Goal: Task Accomplishment & Management: Use online tool/utility

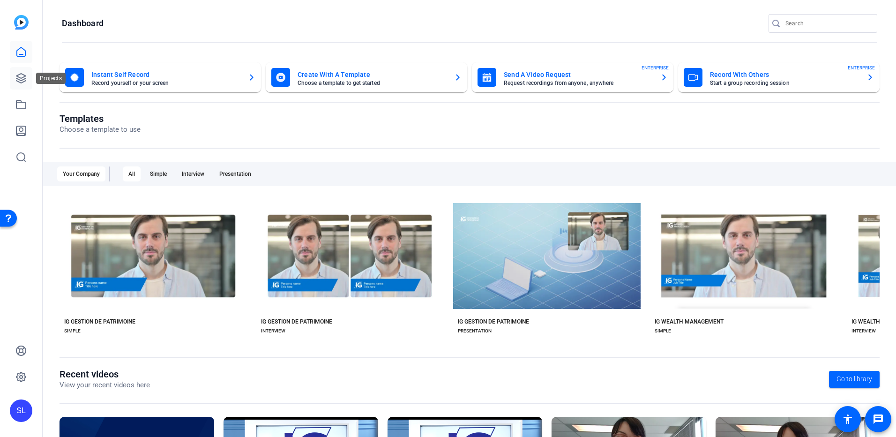
click at [25, 74] on icon at bounding box center [20, 78] width 11 height 11
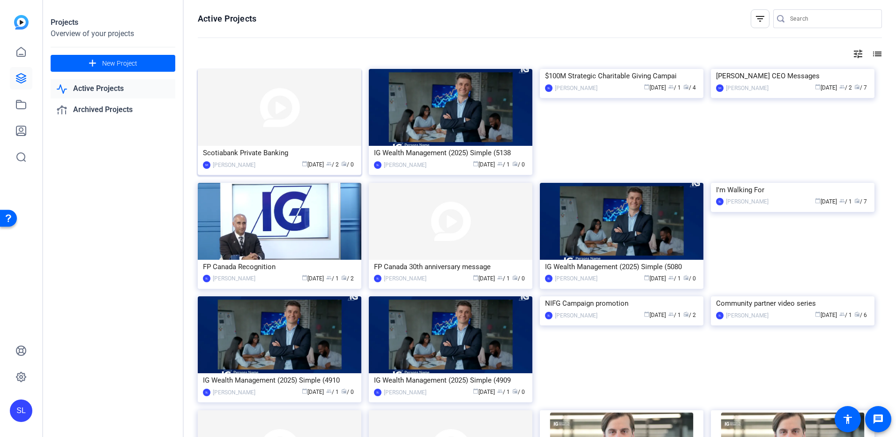
click at [264, 153] on div "Scotiabank Private Banking" at bounding box center [279, 153] width 153 height 14
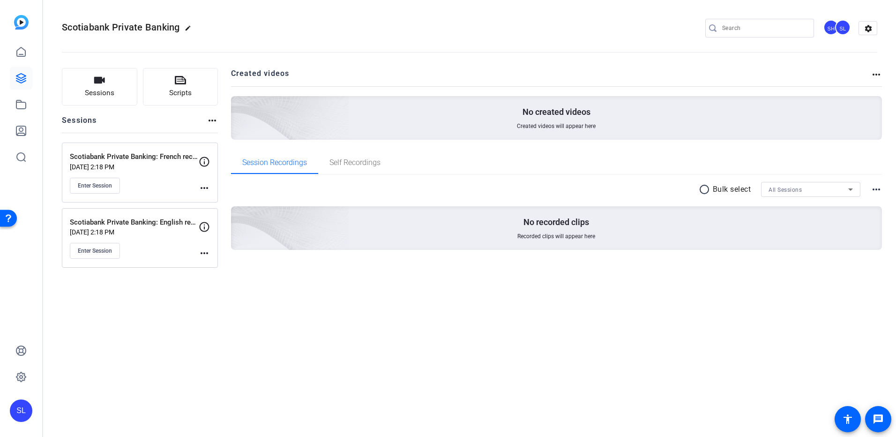
click at [295, 332] on div "Scotiabank Private Banking edit SH SL settings Sessions Scripts Sessions more_h…" at bounding box center [469, 218] width 853 height 437
click at [206, 188] on mat-icon "more_horiz" at bounding box center [204, 187] width 11 height 11
click at [103, 190] on div at bounding box center [448, 218] width 896 height 437
click at [208, 189] on mat-icon "more_horiz" at bounding box center [204, 187] width 11 height 11
click at [233, 199] on span "Edit Session" at bounding box center [227, 201] width 43 height 11
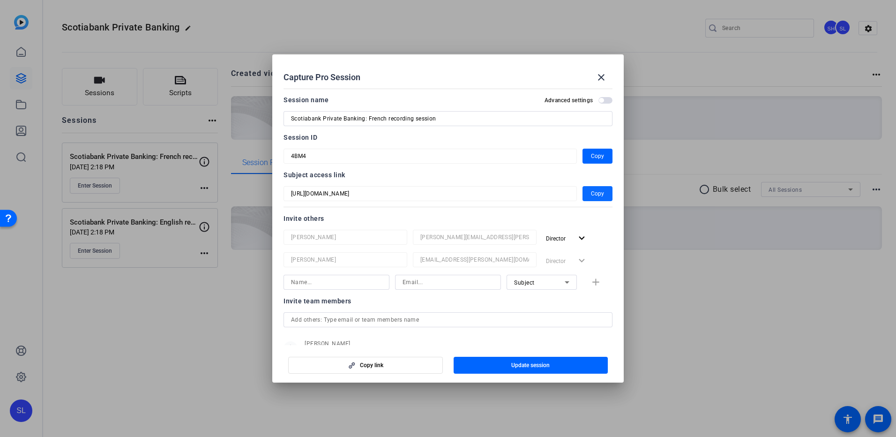
click at [602, 193] on span "button" at bounding box center [597, 193] width 30 height 22
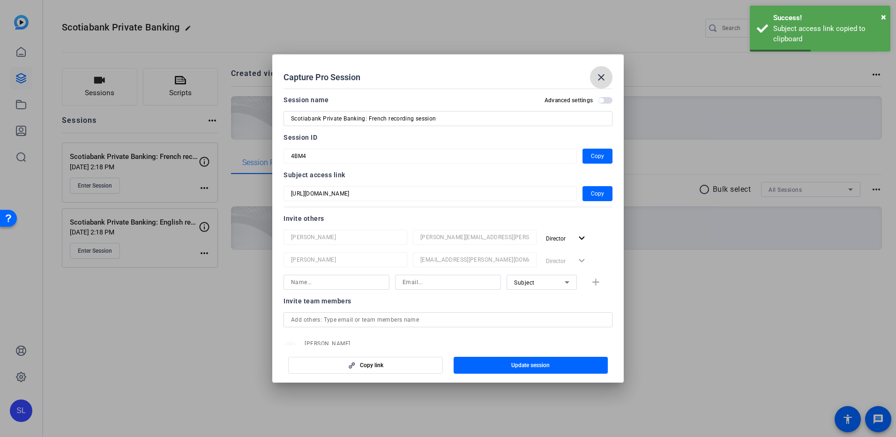
click at [598, 76] on mat-icon "close" at bounding box center [600, 77] width 11 height 11
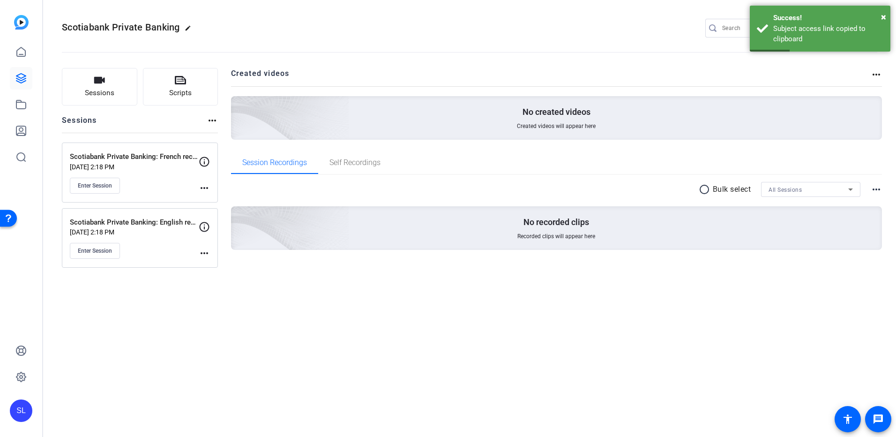
click at [261, 306] on div "Scotiabank Private Banking edit SH SL settings Sessions Scripts Sessions more_h…" at bounding box center [469, 218] width 853 height 437
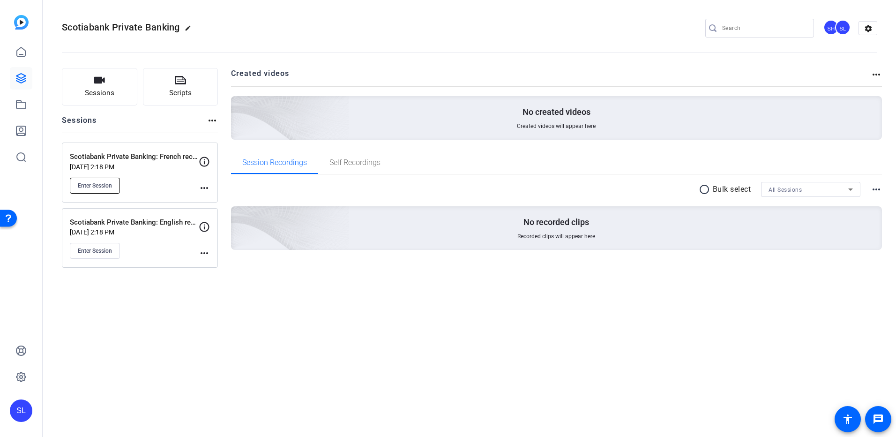
click at [106, 186] on span "Enter Session" at bounding box center [95, 185] width 34 height 7
click at [204, 183] on mat-icon "more_horiz" at bounding box center [204, 187] width 11 height 11
click at [222, 200] on span "Edit Session" at bounding box center [227, 201] width 43 height 11
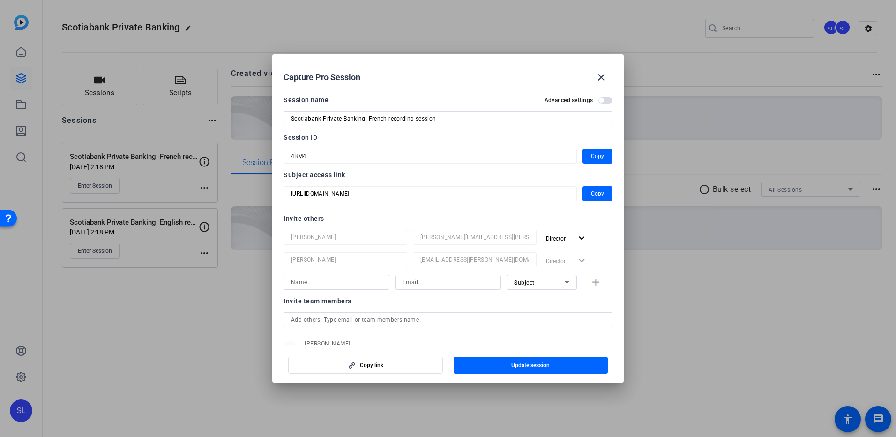
click at [348, 281] on input at bounding box center [336, 281] width 91 height 11
click at [537, 306] on div "Invite team members" at bounding box center [447, 300] width 329 height 11
click at [507, 304] on openreel-capture-pro-session-invite-users "Invite others Steve Hallick steve.hallick@ig.ca Director expand_more Sebastien …" at bounding box center [447, 311] width 329 height 196
click at [602, 75] on mat-icon "close" at bounding box center [600, 77] width 11 height 11
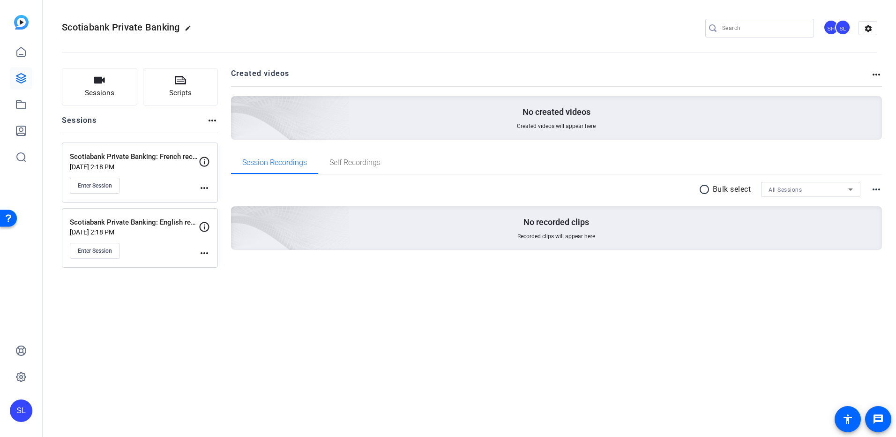
click at [208, 187] on mat-icon "more_horiz" at bounding box center [204, 187] width 11 height 11
click at [215, 203] on span "Edit Session" at bounding box center [227, 201] width 43 height 11
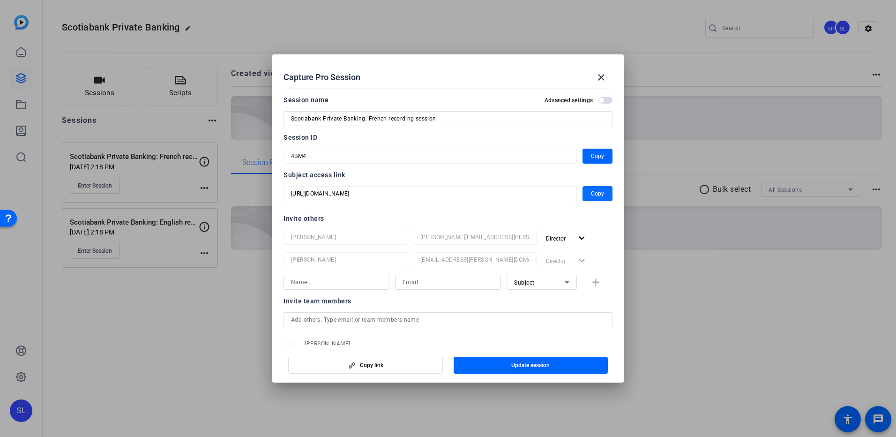
click at [598, 196] on span "Copy" at bounding box center [597, 193] width 13 height 11
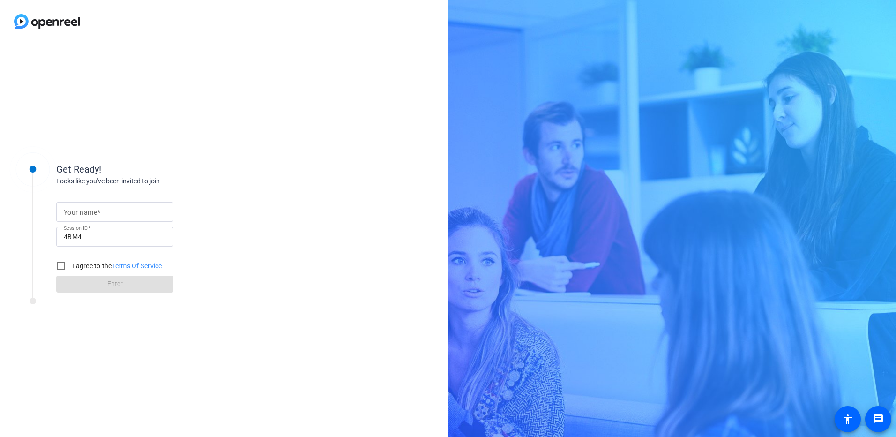
click at [106, 208] on input "Your name" at bounding box center [115, 211] width 102 height 11
type input "[PERSON_NAME]"
click at [61, 268] on input "I agree to the Terms Of Service" at bounding box center [61, 265] width 19 height 19
checkbox input "true"
click at [85, 284] on span at bounding box center [114, 284] width 117 height 22
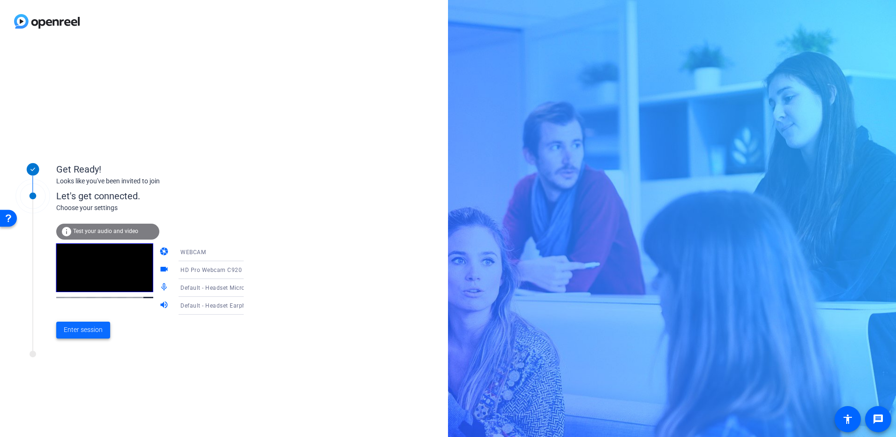
click at [88, 328] on span "Enter session" at bounding box center [83, 330] width 39 height 10
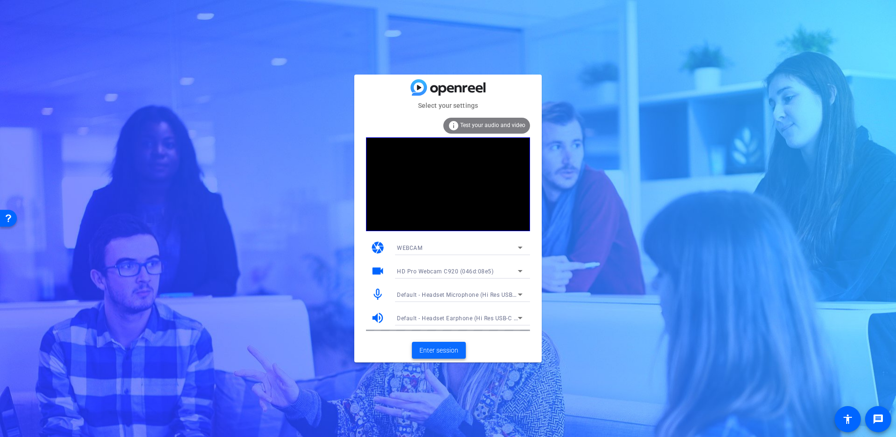
click at [450, 353] on span "Enter session" at bounding box center [438, 350] width 39 height 10
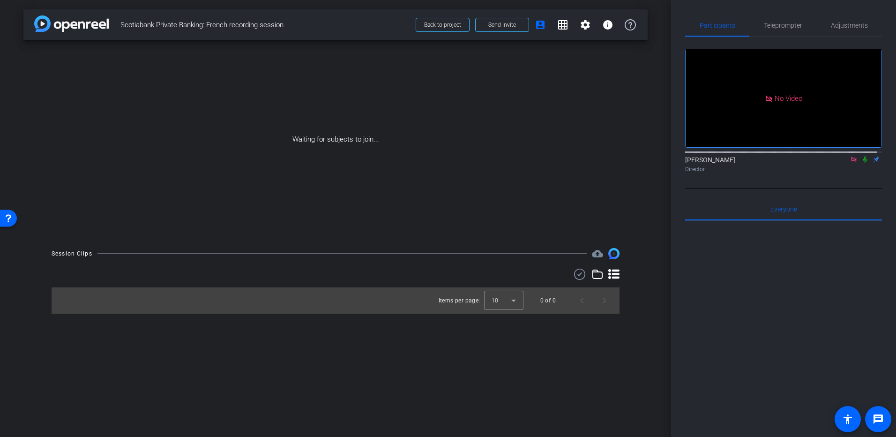
click at [850, 163] on icon at bounding box center [853, 159] width 7 height 7
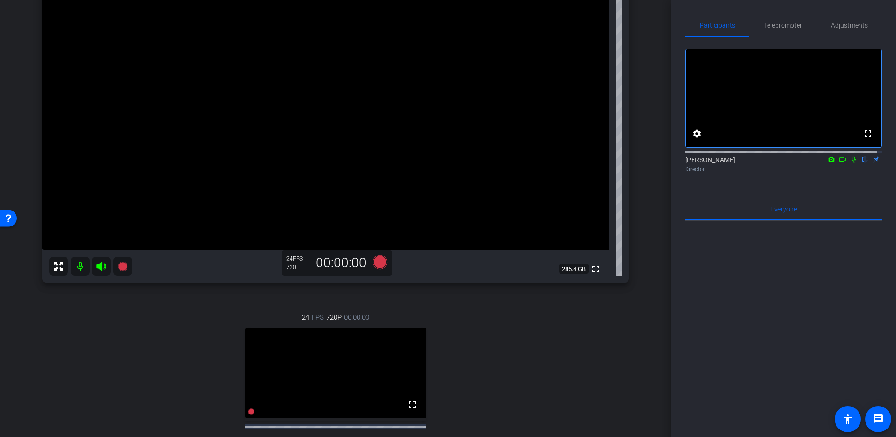
scroll to position [187, 0]
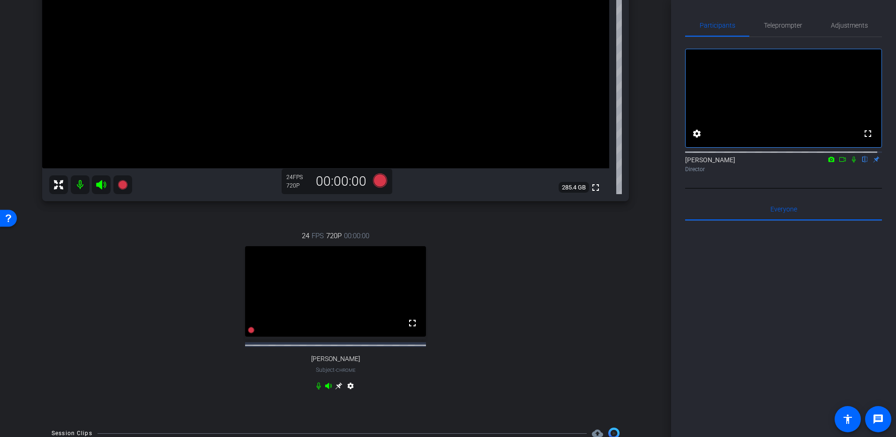
click at [482, 309] on div "24 FPS 720P 00:00:00 fullscreen [PERSON_NAME] Subject - Chrome settings" at bounding box center [335, 311] width 587 height 193
click at [477, 332] on div "24 FPS 720P 00:00:00 fullscreen [PERSON_NAME] Subject - Chrome settings" at bounding box center [335, 311] width 587 height 193
click at [501, 355] on div "24 FPS 720P 00:00:00 fullscreen [PERSON_NAME] Subject - Chrome settings" at bounding box center [335, 311] width 587 height 193
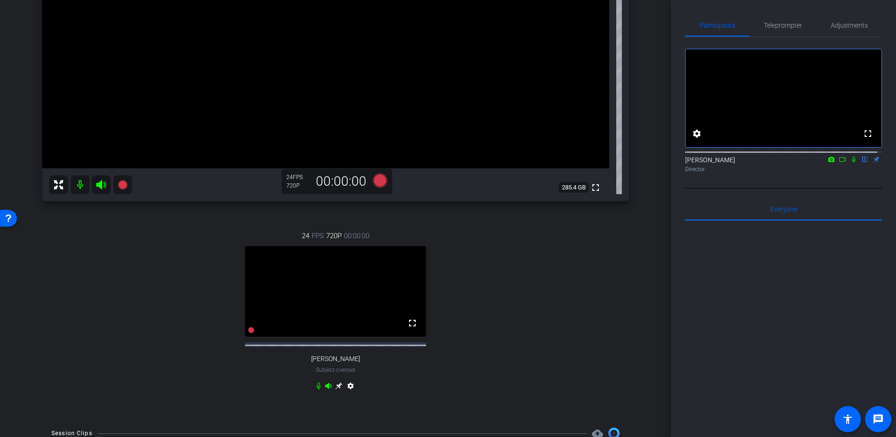
click at [510, 364] on div "24 FPS 720P 00:00:00 fullscreen [PERSON_NAME] Subject - Chrome settings" at bounding box center [335, 311] width 587 height 193
click at [518, 357] on div "24 FPS 720P 00:00:00 fullscreen [PERSON_NAME] Subject - Chrome settings" at bounding box center [335, 311] width 587 height 193
click at [528, 364] on div "24 FPS 720P 00:00:00 fullscreen [PERSON_NAME] Subject - Chrome settings" at bounding box center [335, 311] width 587 height 193
click at [528, 379] on div "24 FPS 720P 00:00:00 fullscreen [PERSON_NAME] Subject - Chrome settings" at bounding box center [335, 311] width 587 height 193
click at [502, 386] on div "24 FPS 720P 00:00:00 fullscreen [PERSON_NAME] Subject - Chrome settings" at bounding box center [335, 311] width 587 height 193
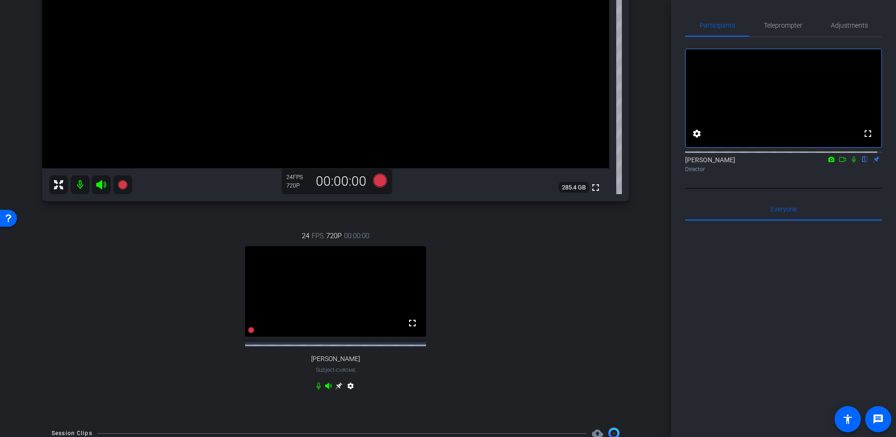
click at [502, 386] on div "24 FPS 720P 00:00:00 fullscreen [PERSON_NAME] Subject - Chrome settings" at bounding box center [335, 311] width 587 height 193
click at [504, 358] on div "24 FPS 720P 00:00:00 fullscreen [PERSON_NAME] Subject - Chrome settings" at bounding box center [335, 311] width 587 height 193
click at [513, 325] on div "24 FPS 720P 00:00:00 fullscreen [PERSON_NAME] Subject - Chrome settings" at bounding box center [335, 311] width 587 height 193
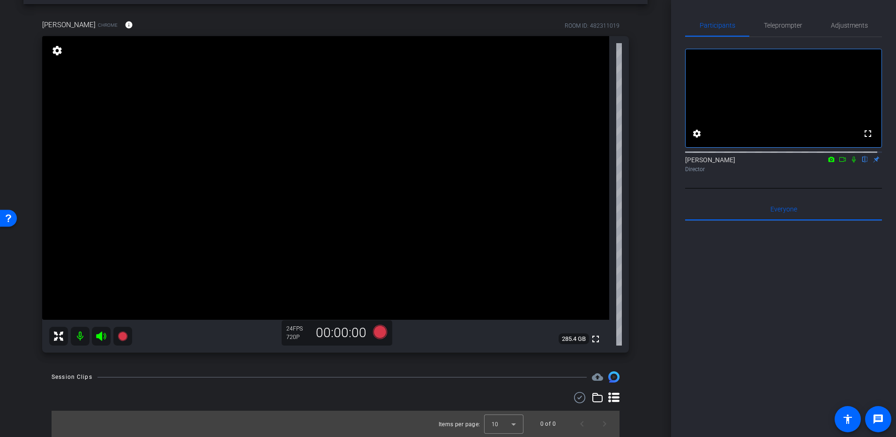
scroll to position [0, 0]
